Goal: Check status

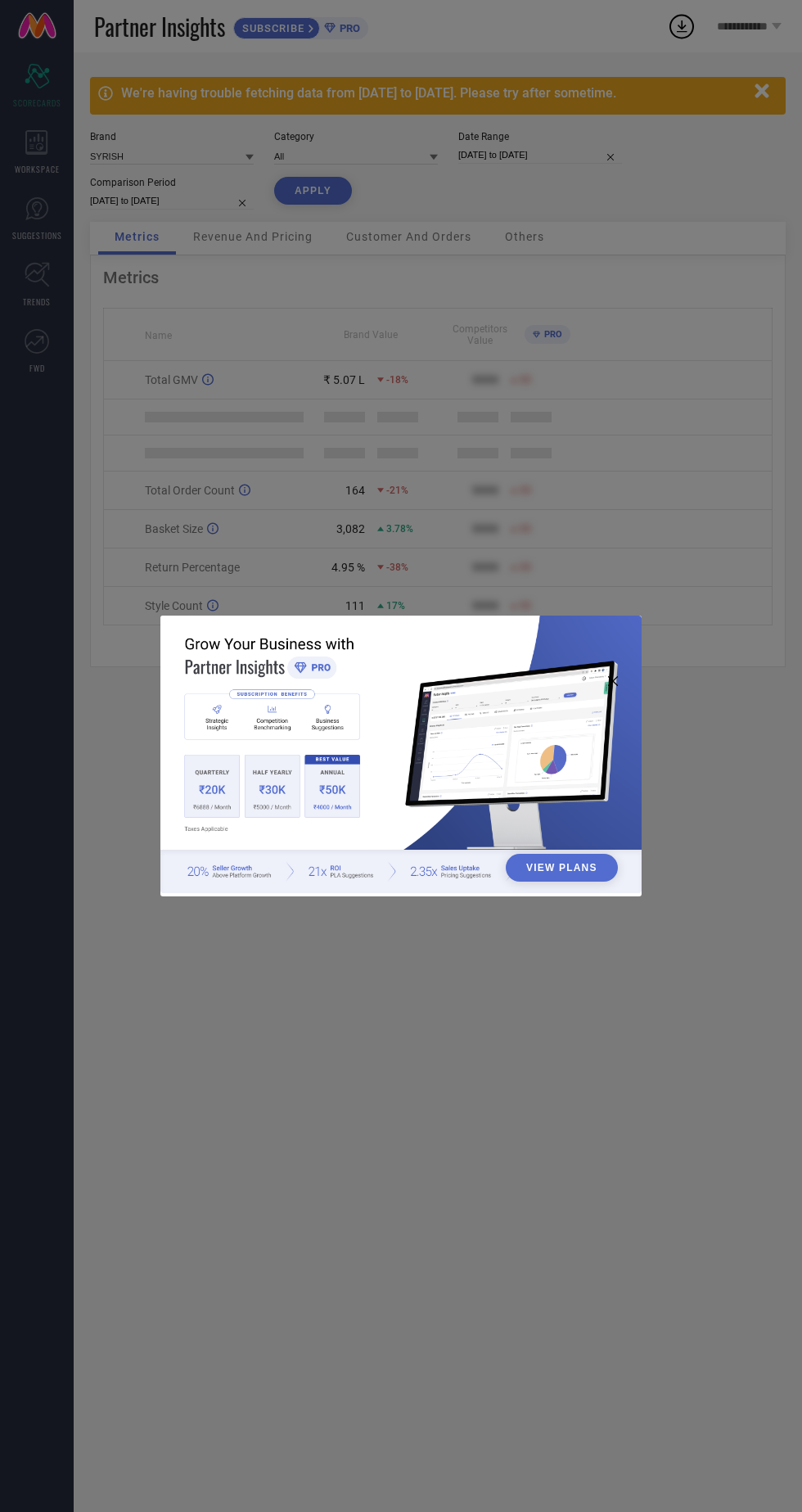
click at [758, 107] on div "View Plans" at bounding box center [401, 756] width 802 height 1512
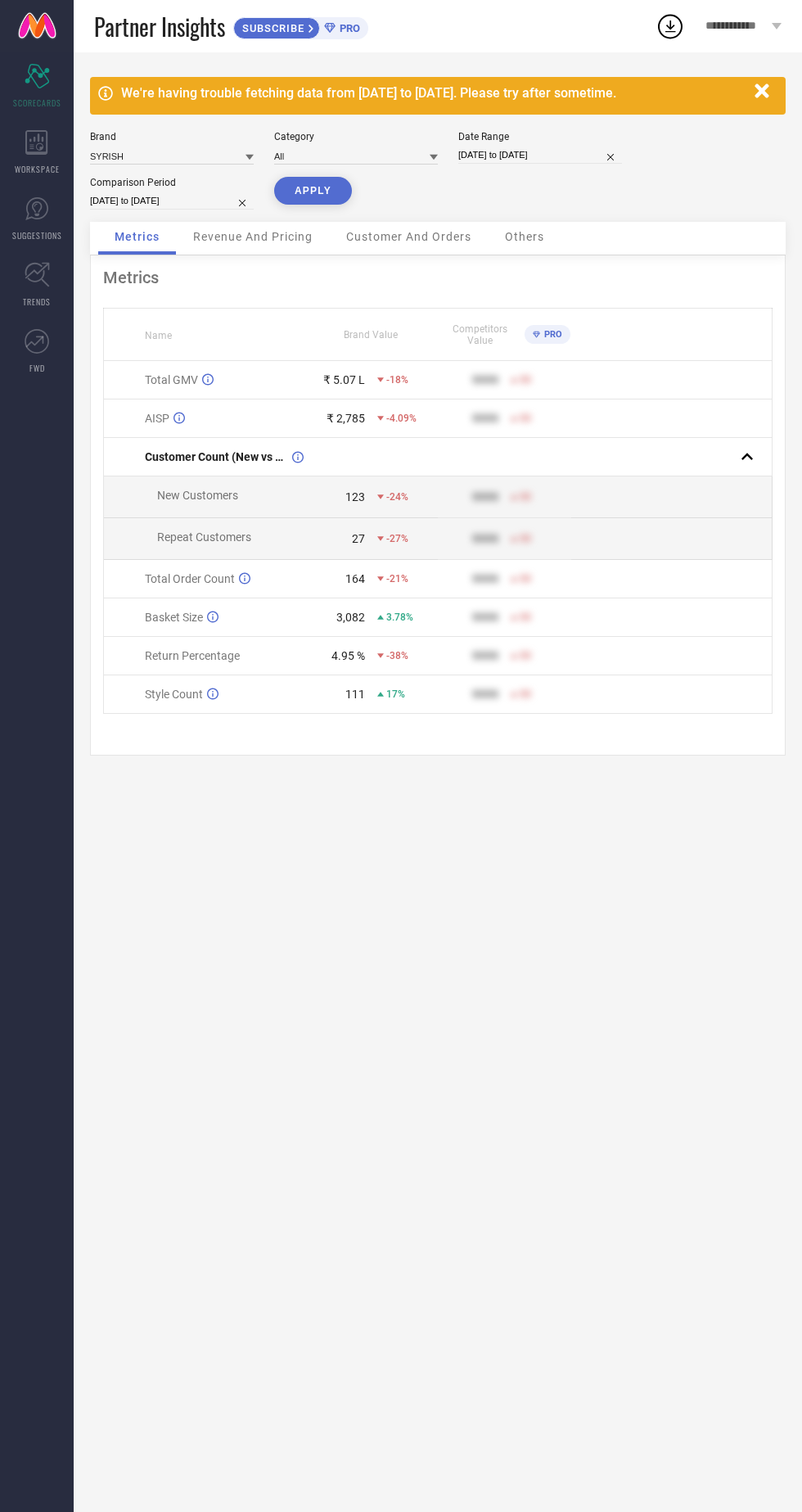
select select "7"
select select "2025"
select select "8"
select select "2025"
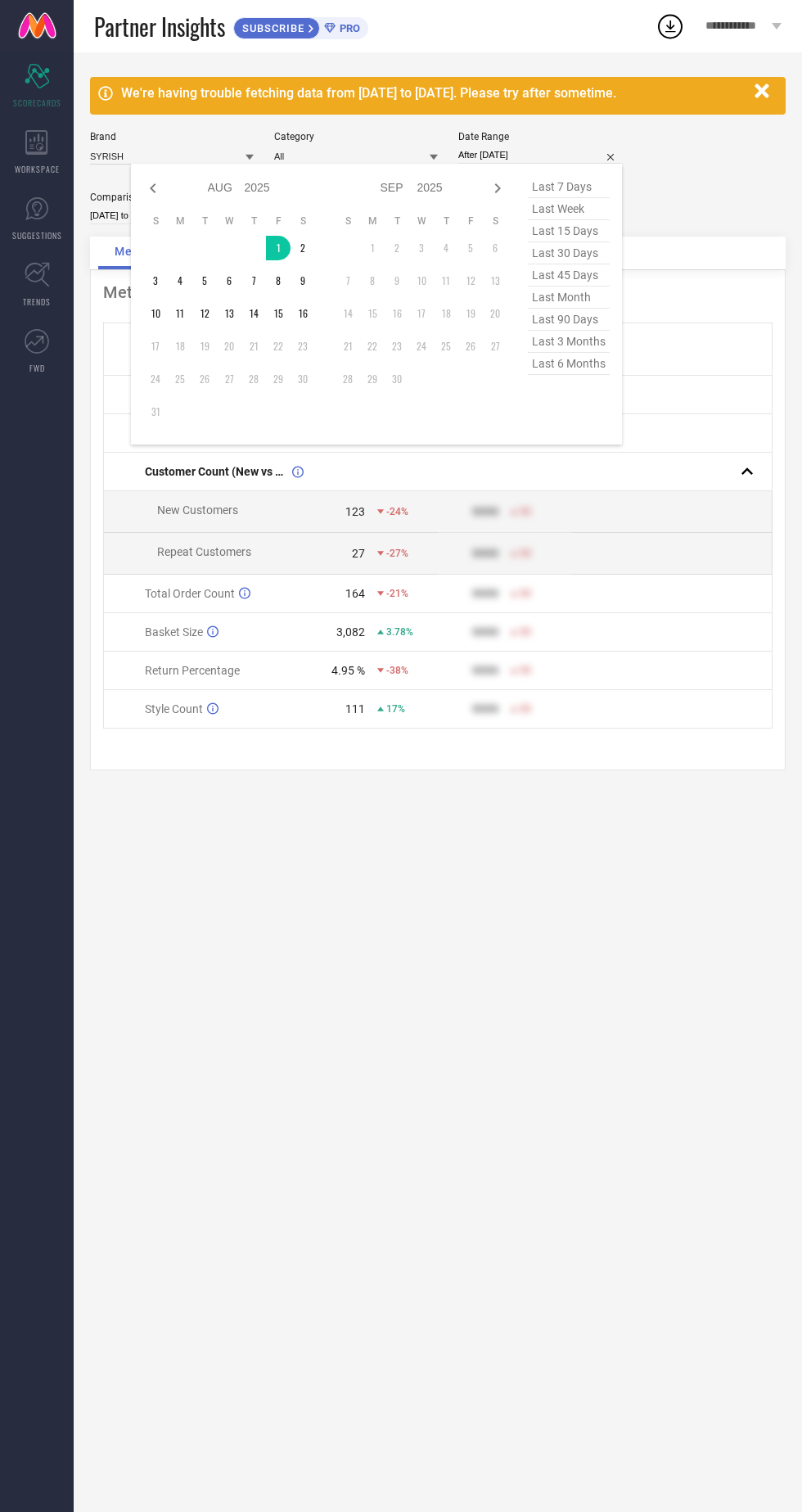
type input "[DATE] to [DATE]"
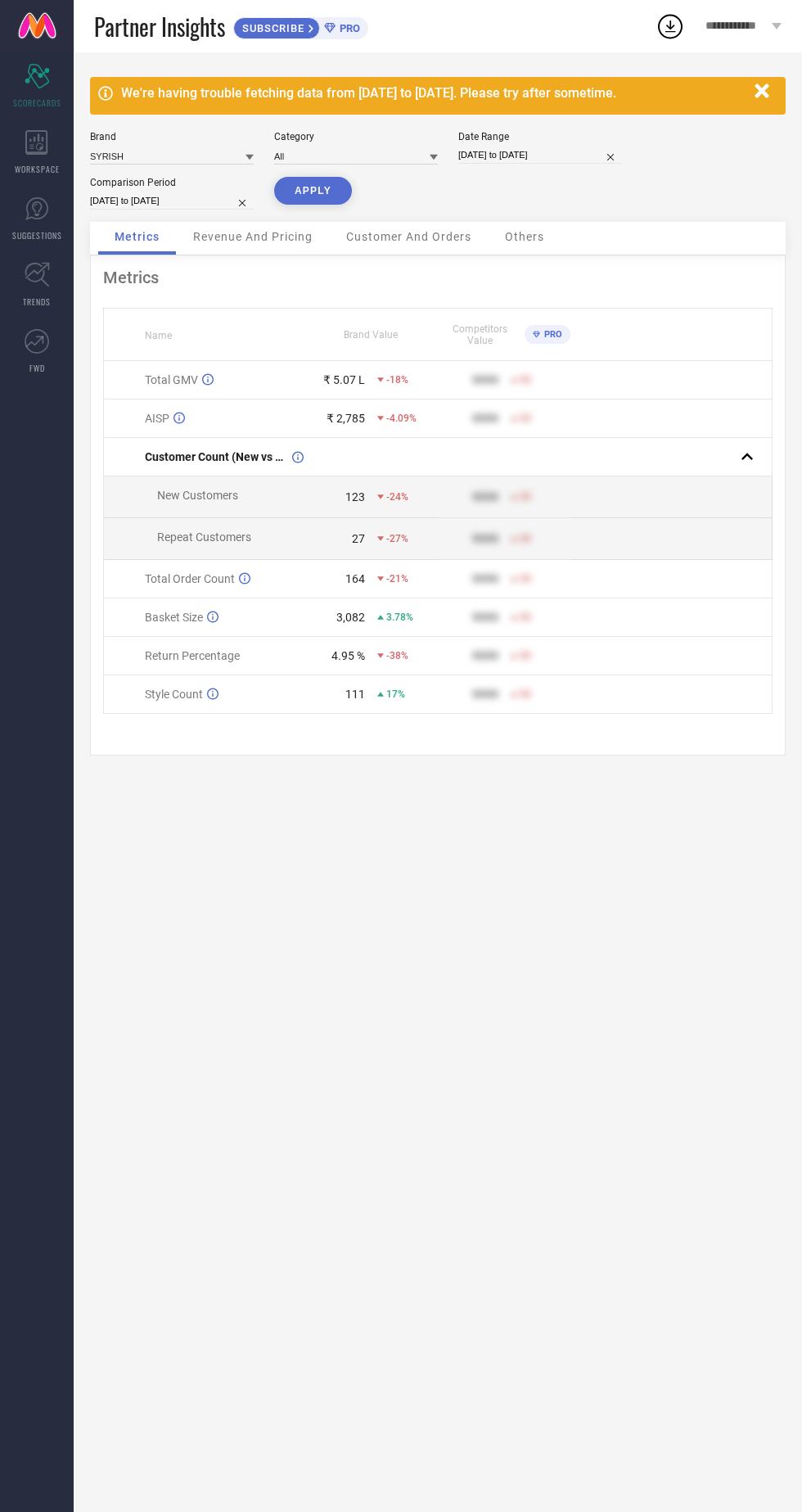
click at [299, 202] on button "APPLY" at bounding box center [313, 190] width 78 height 28
select select "7"
select select "2025"
select select "8"
select select "2025"
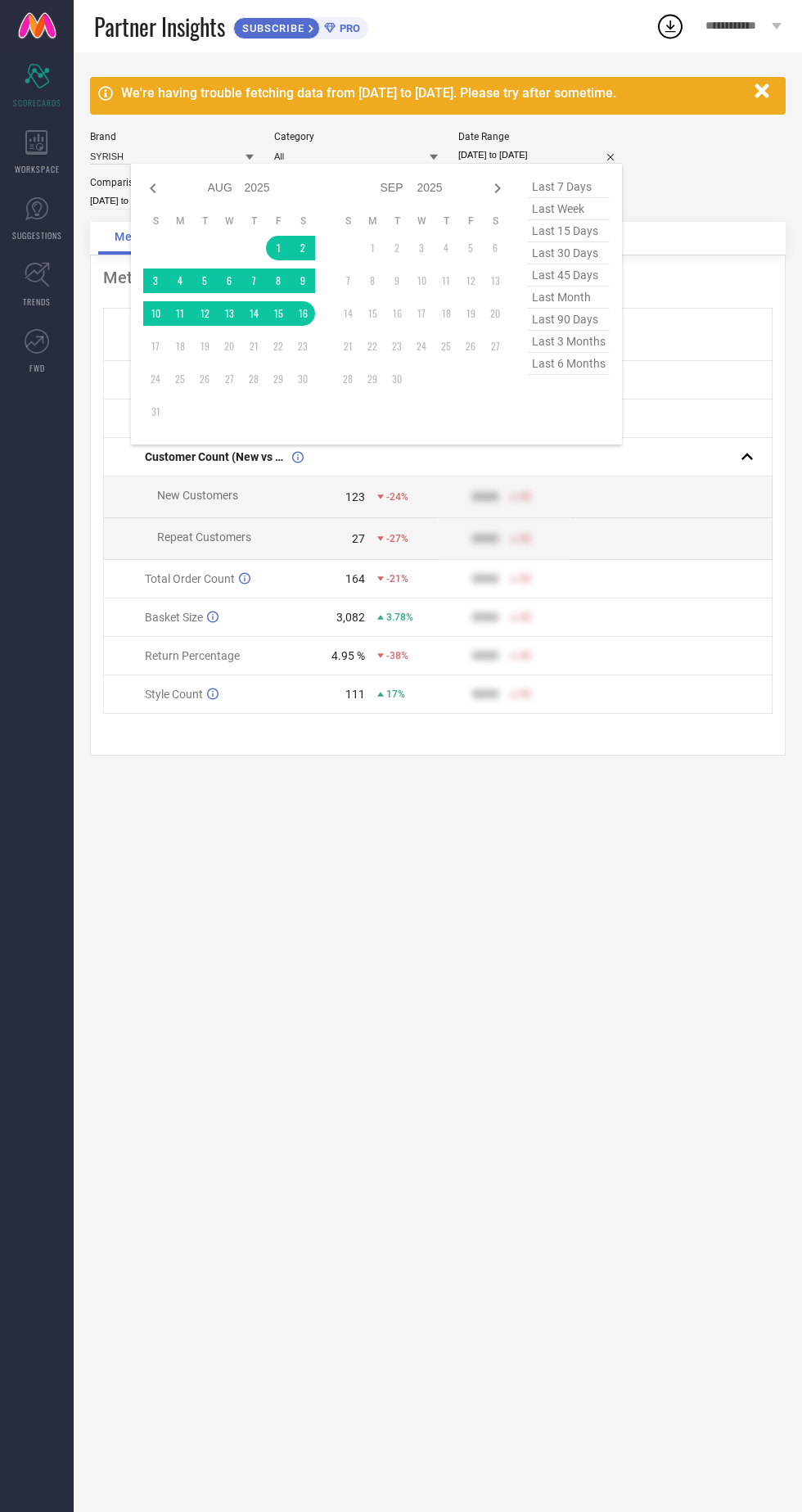
click at [336, 924] on div "We're having trouble fetching data from [DATE] to [DATE]. Please try after some…" at bounding box center [438, 781] width 728 height 1459
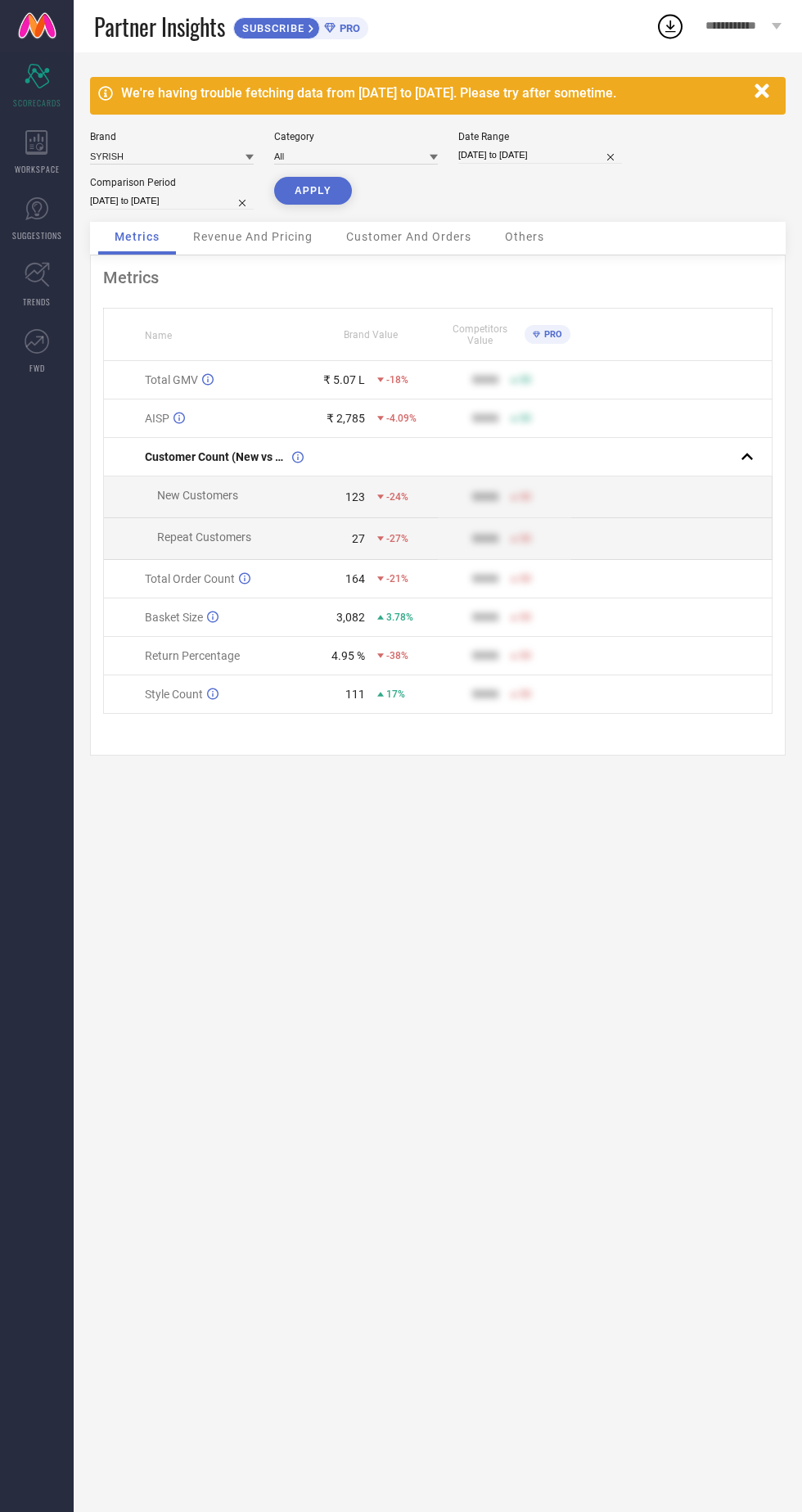
select select "7"
select select "2025"
select select "8"
select select "2025"
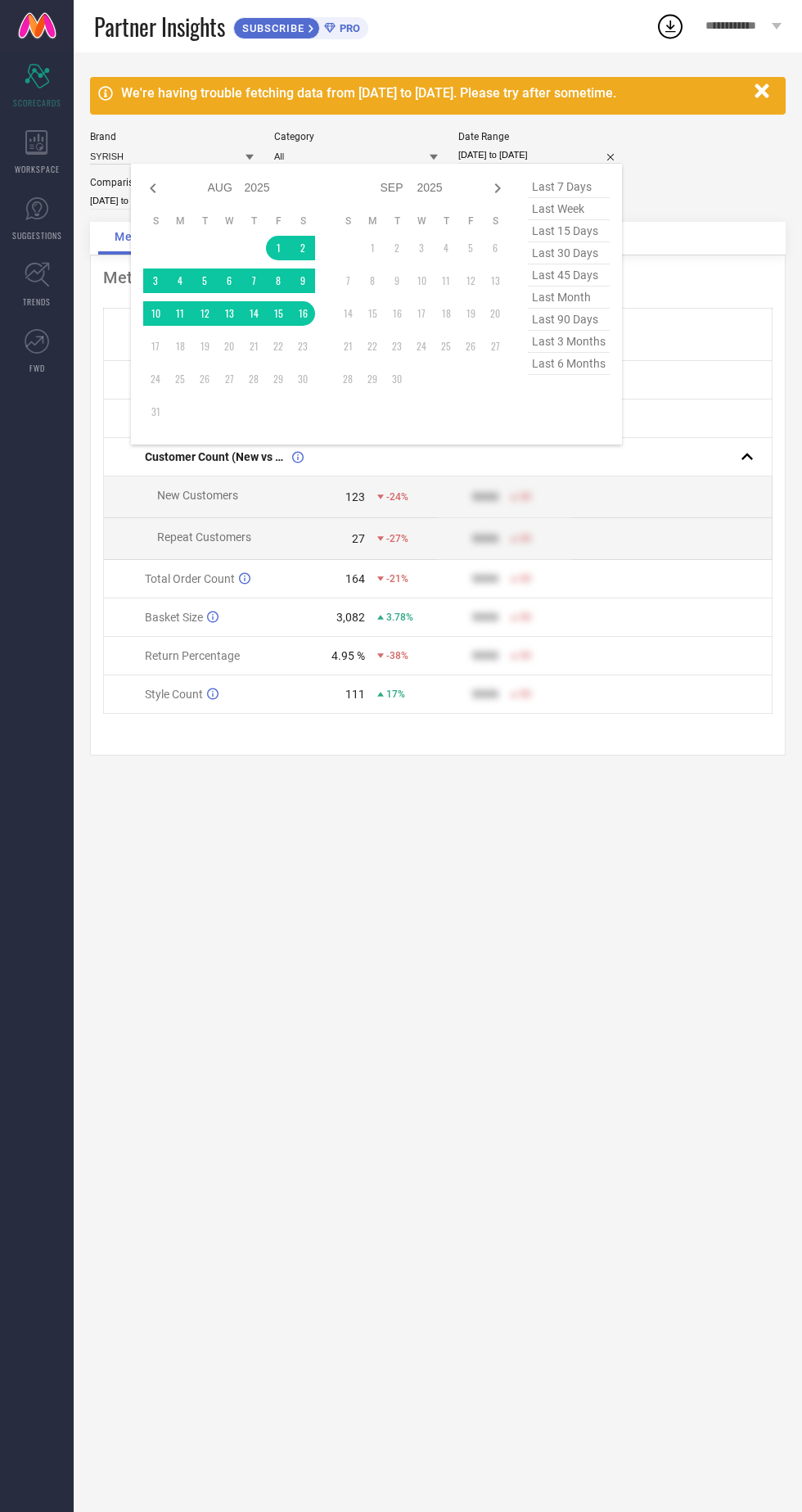
click at [154, 190] on icon at bounding box center [153, 189] width 6 height 10
select select "6"
select select "2025"
select select "7"
select select "2025"
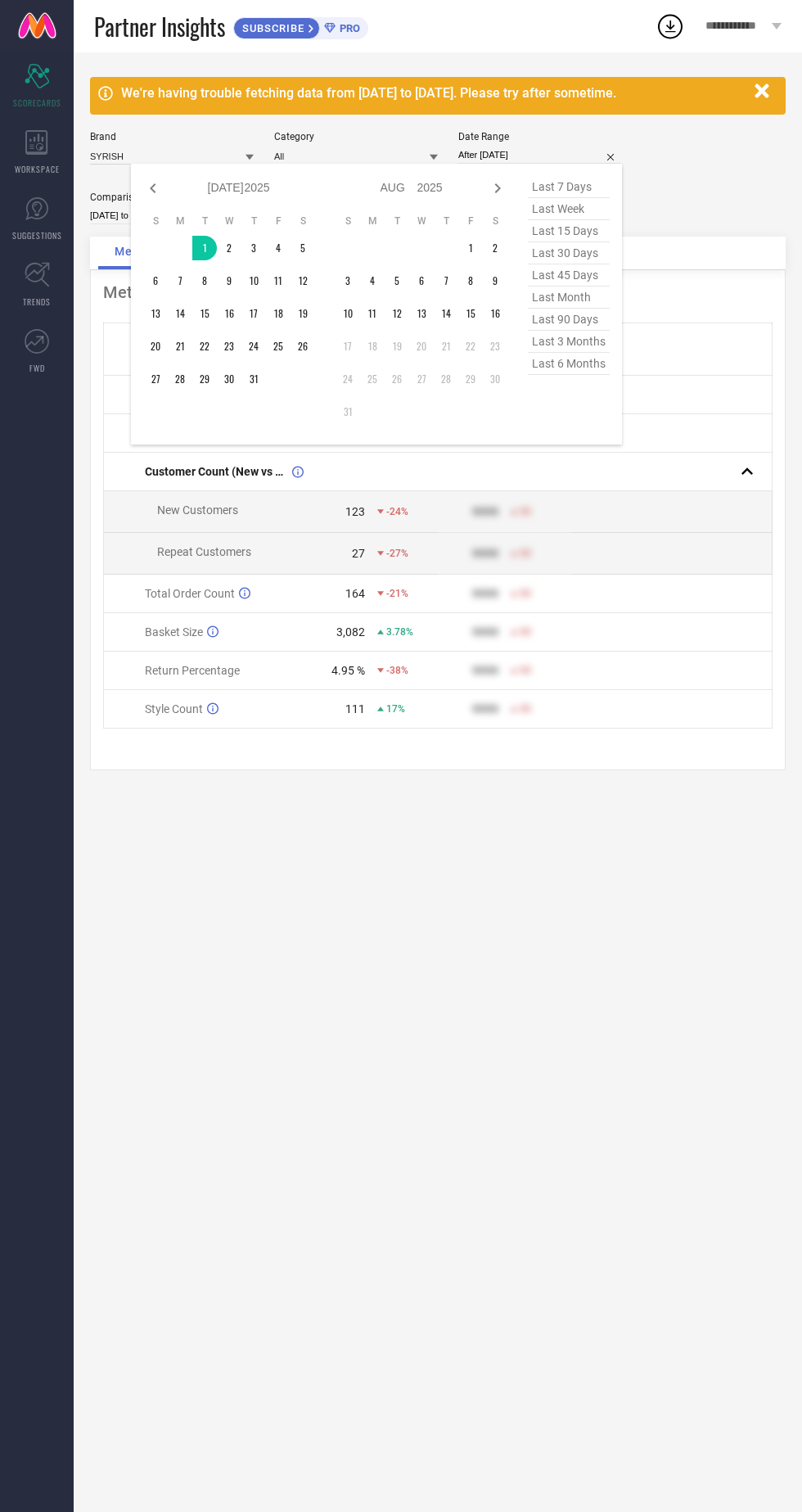
type input "[DATE] to [DATE]"
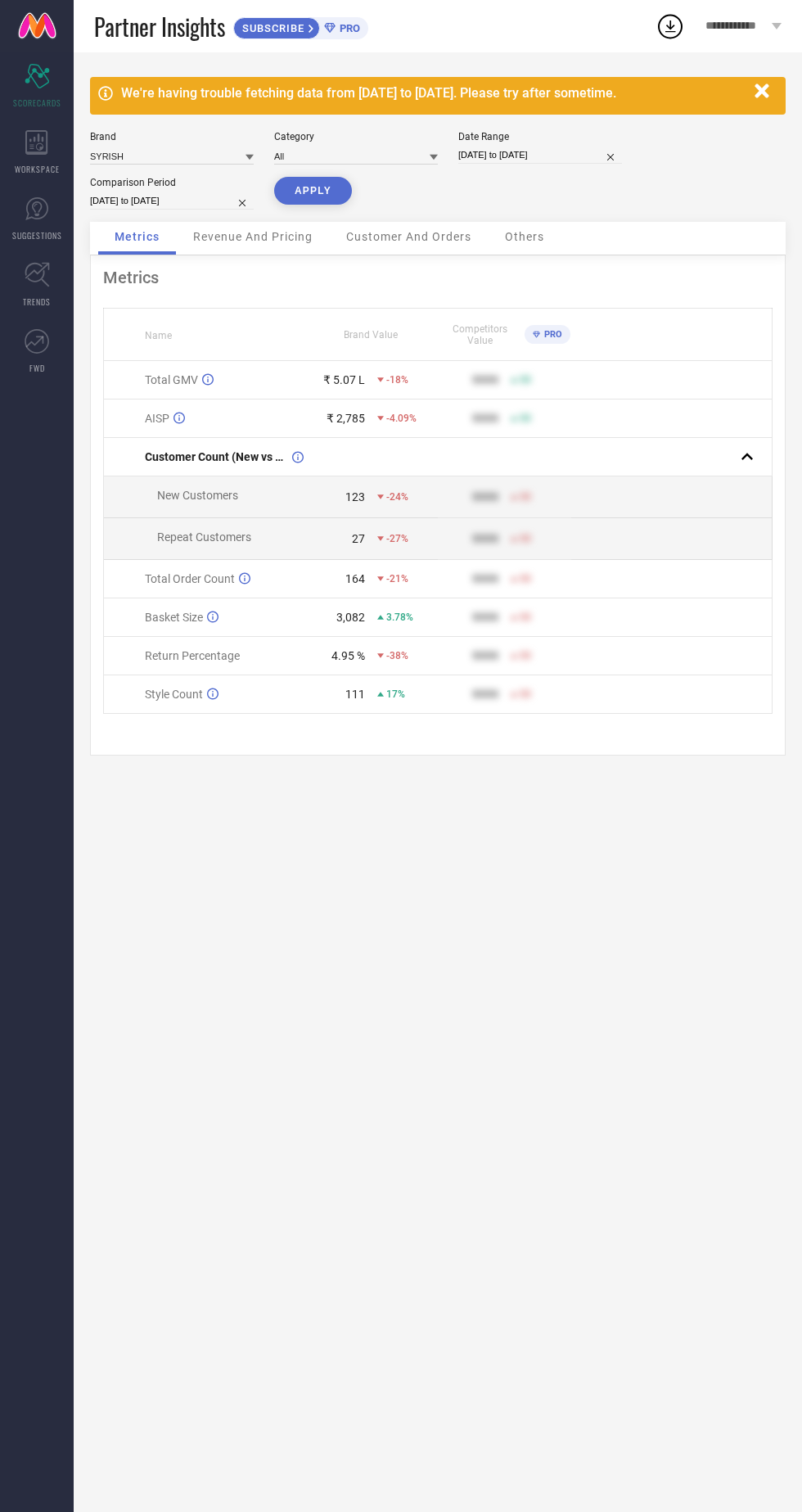
click at [288, 197] on button "APPLY" at bounding box center [313, 190] width 78 height 28
